Goal: Task Accomplishment & Management: Use online tool/utility

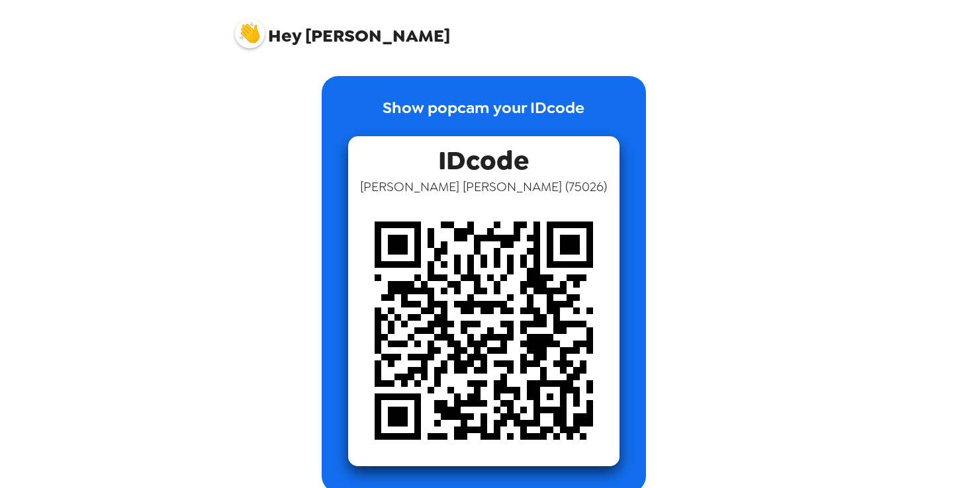
click at [251, 40] on img at bounding box center [250, 34] width 30 height 30
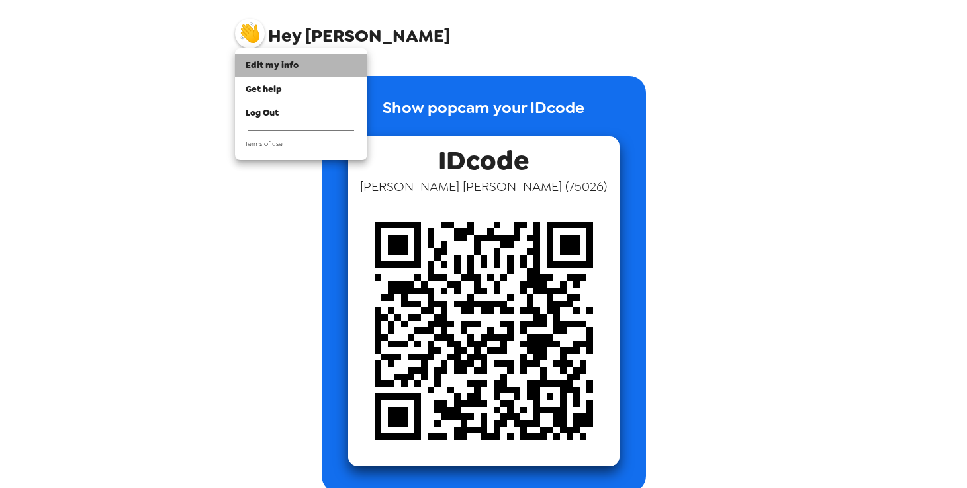
click at [277, 71] on span "Edit my info" at bounding box center [271, 65] width 53 height 11
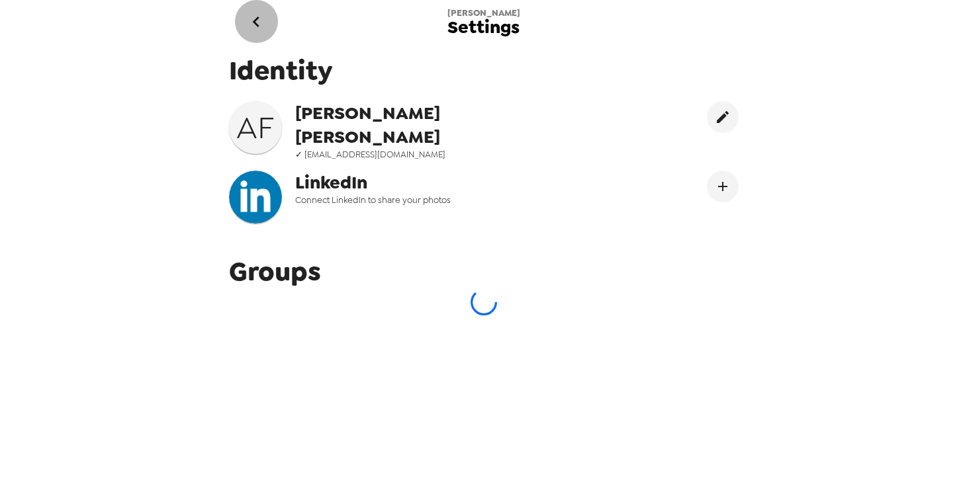
click at [265, 19] on icon "go back" at bounding box center [255, 21] width 21 height 21
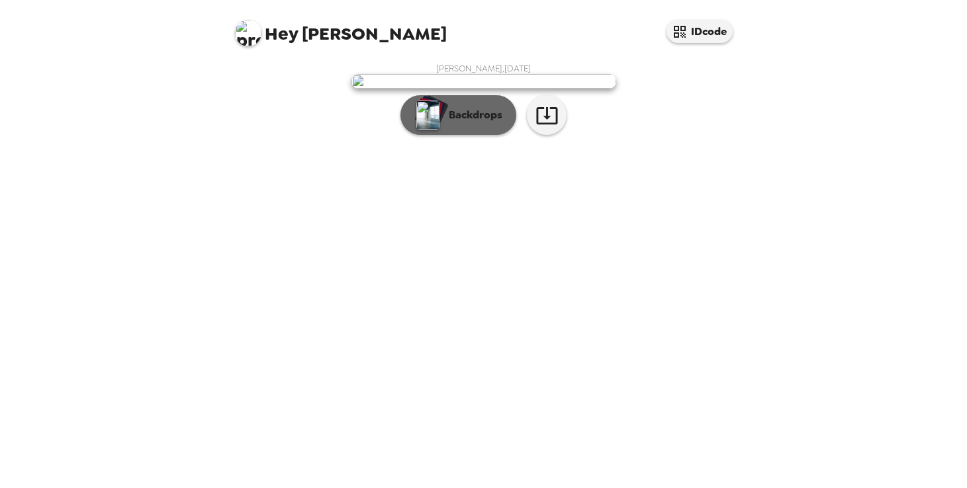
click at [495, 135] on button "Backdrops" at bounding box center [458, 115] width 116 height 40
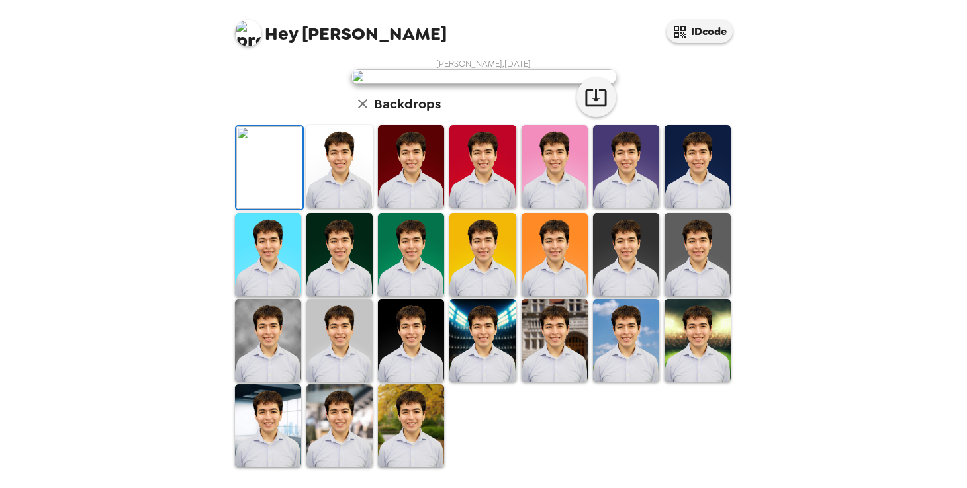
scroll to position [124, 0]
click at [370, 212] on div at bounding box center [339, 168] width 71 height 88
click at [345, 208] on img at bounding box center [339, 166] width 66 height 83
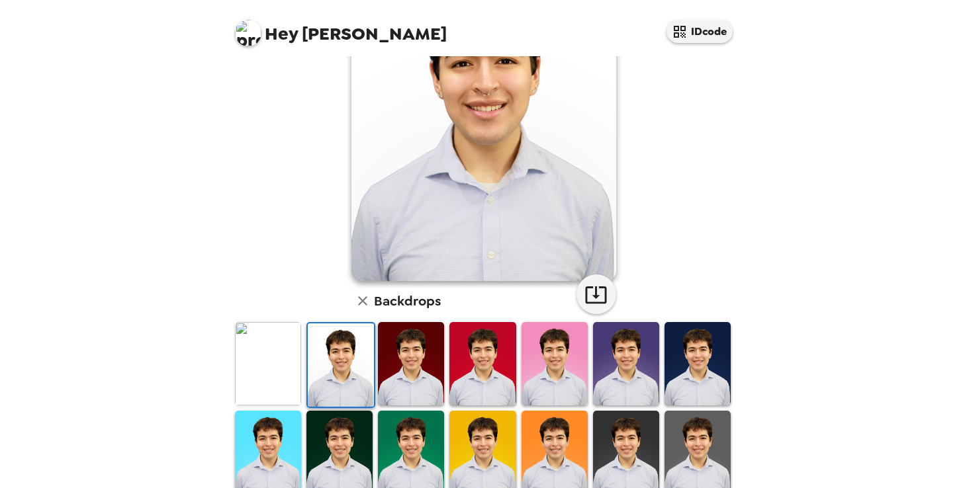
scroll to position [30, 0]
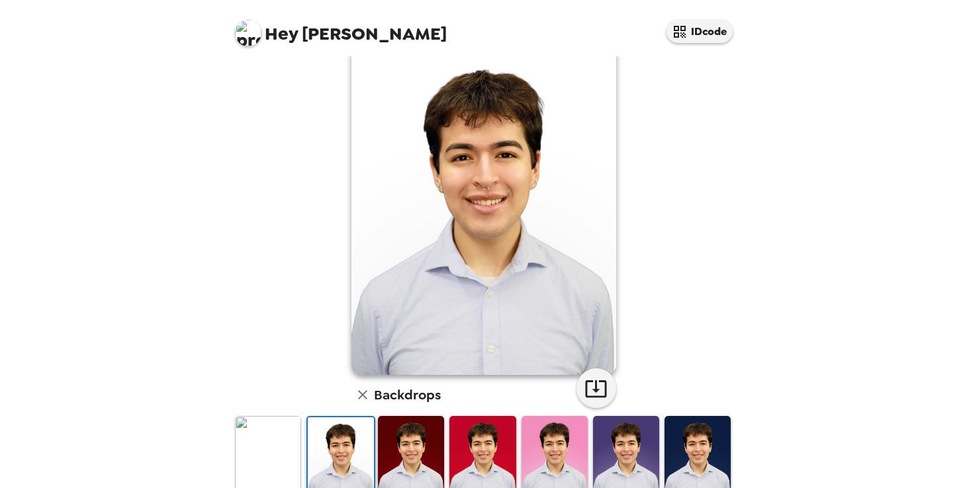
click at [276, 440] on img at bounding box center [268, 457] width 66 height 83
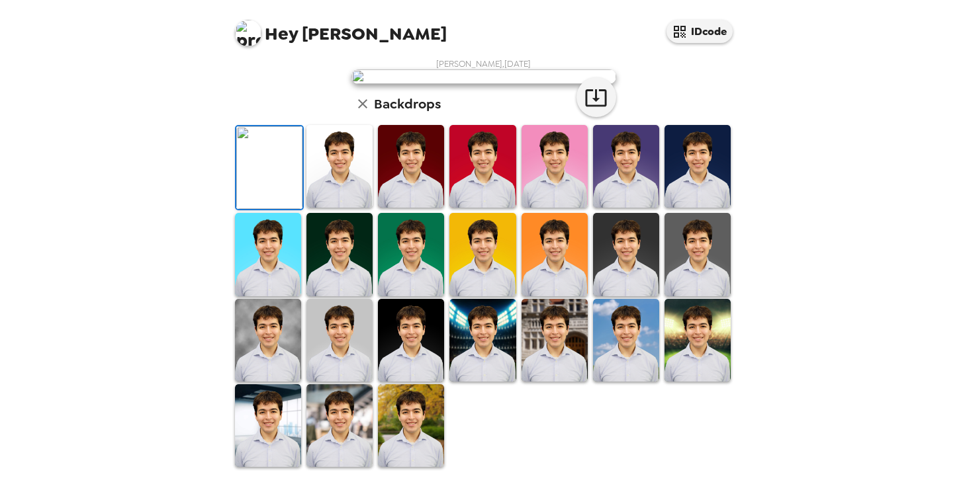
scroll to position [114, 0]
click at [343, 208] on img at bounding box center [339, 166] width 66 height 83
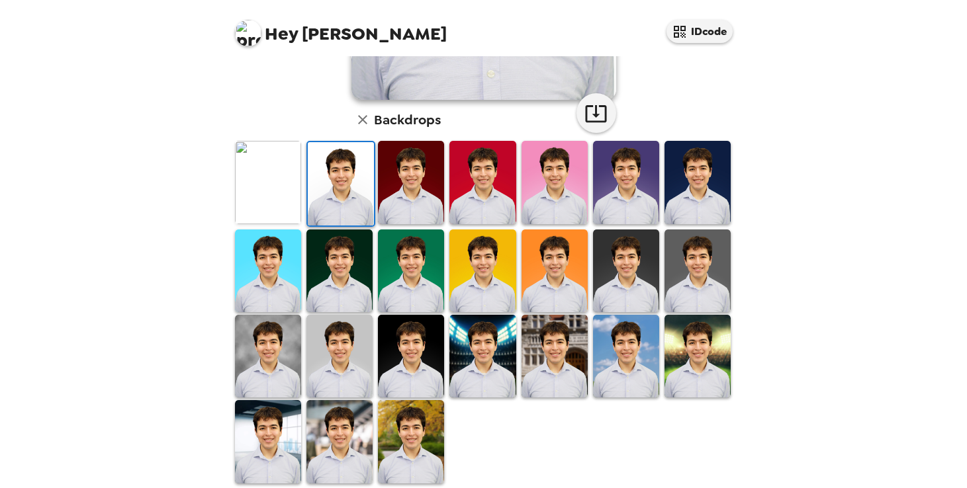
scroll to position [305, 0]
click at [462, 364] on img at bounding box center [482, 356] width 66 height 83
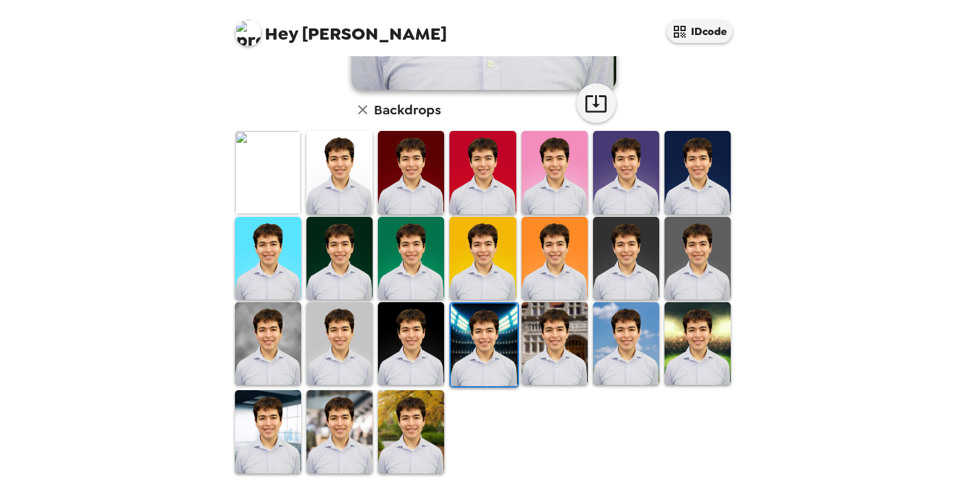
scroll to position [315, 0]
click at [347, 415] on img at bounding box center [339, 431] width 66 height 83
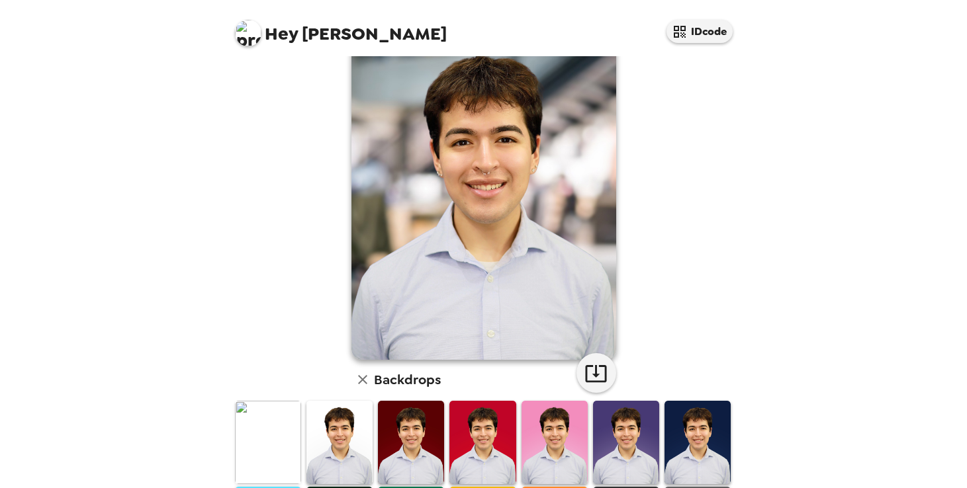
scroll to position [3, 0]
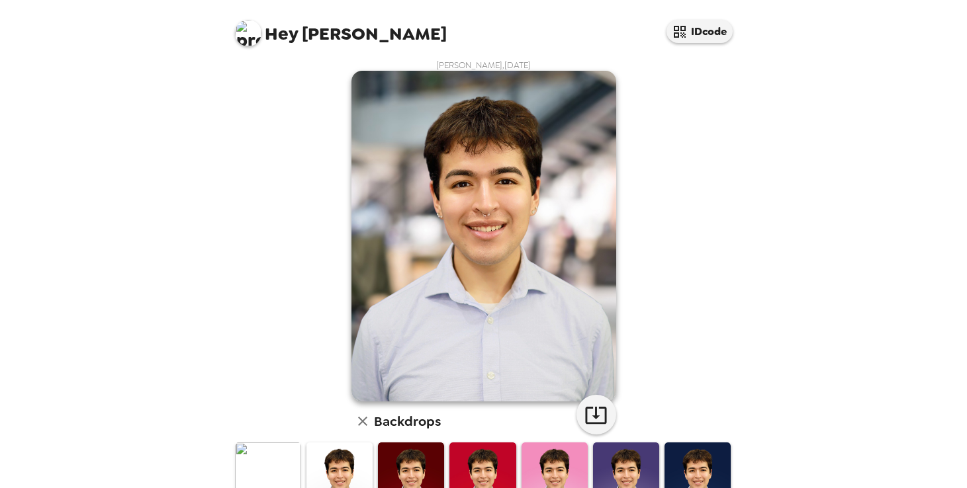
click at [353, 472] on img at bounding box center [339, 484] width 66 height 83
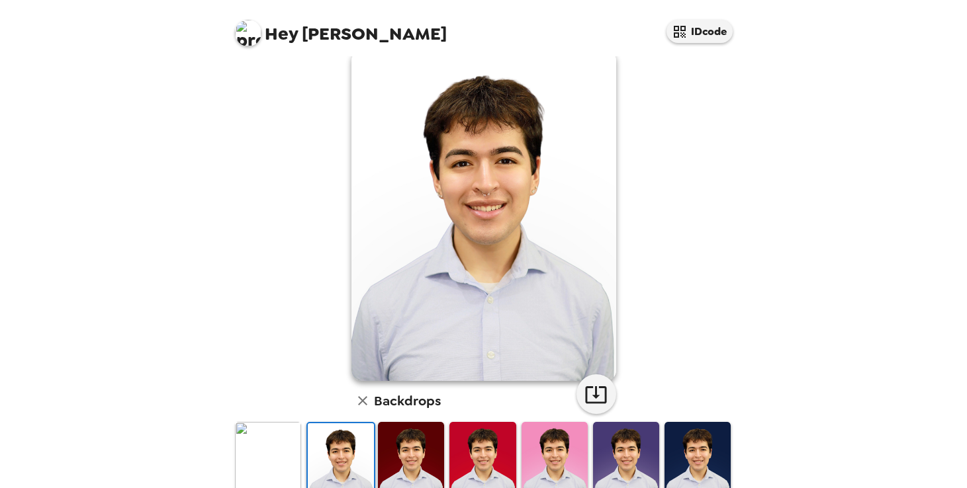
scroll to position [28, 0]
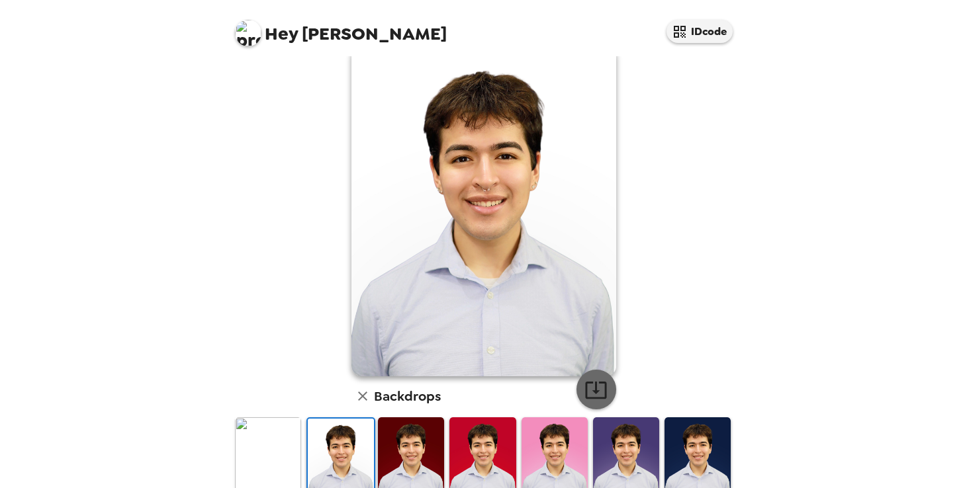
click at [600, 381] on icon "button" at bounding box center [595, 389] width 23 height 23
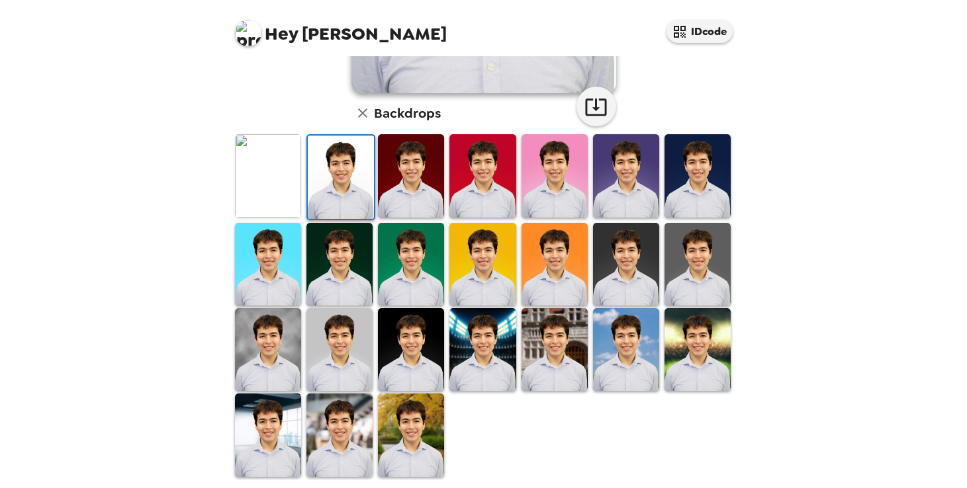
scroll to position [315, 0]
